Goal: Information Seeking & Learning: Learn about a topic

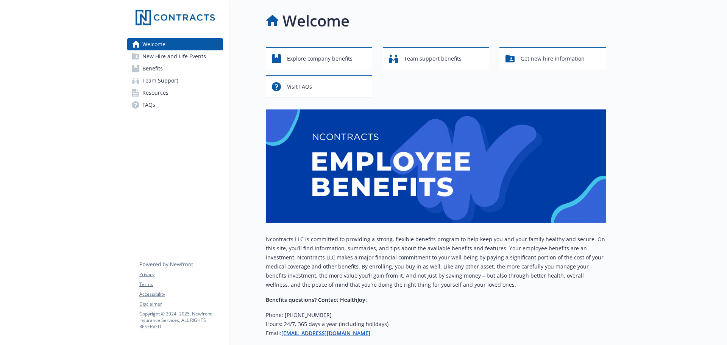
click at [160, 69] on span "Benefits" at bounding box center [152, 68] width 20 height 12
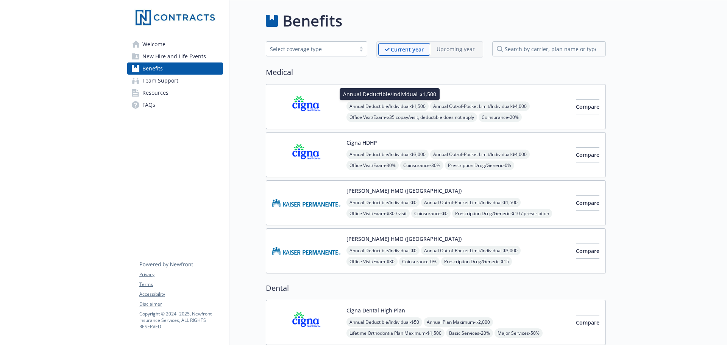
click at [378, 102] on span "Annual Deductible/Individual - $1,500" at bounding box center [388, 106] width 82 height 9
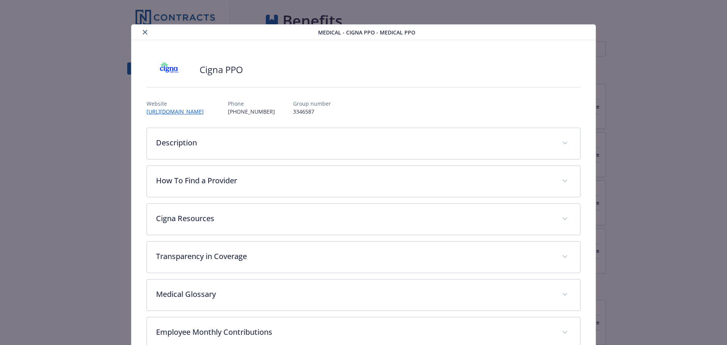
scroll to position [23, 0]
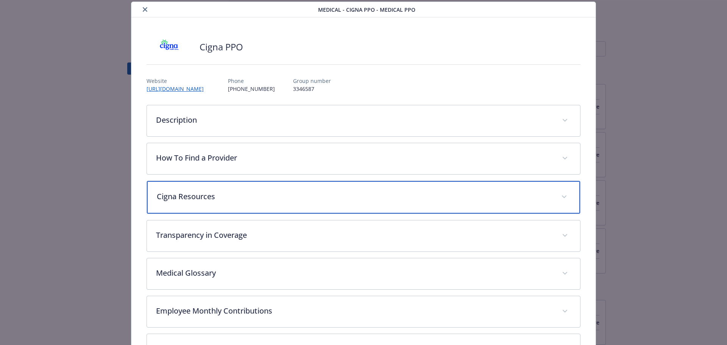
click at [219, 195] on p "Cigna Resources" at bounding box center [355, 196] width 396 height 11
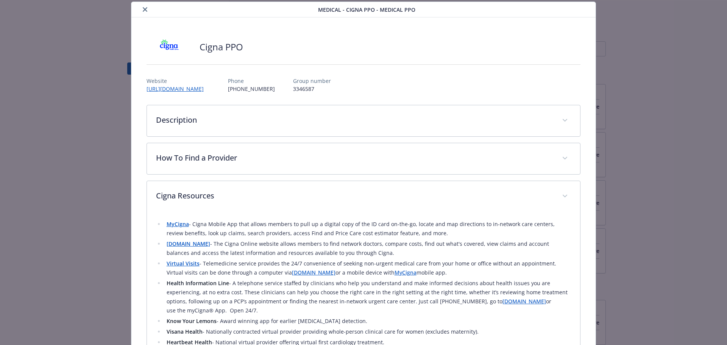
click at [181, 264] on strong "Virtual Visits" at bounding box center [183, 263] width 33 height 7
